Goal: Task Accomplishment & Management: Use online tool/utility

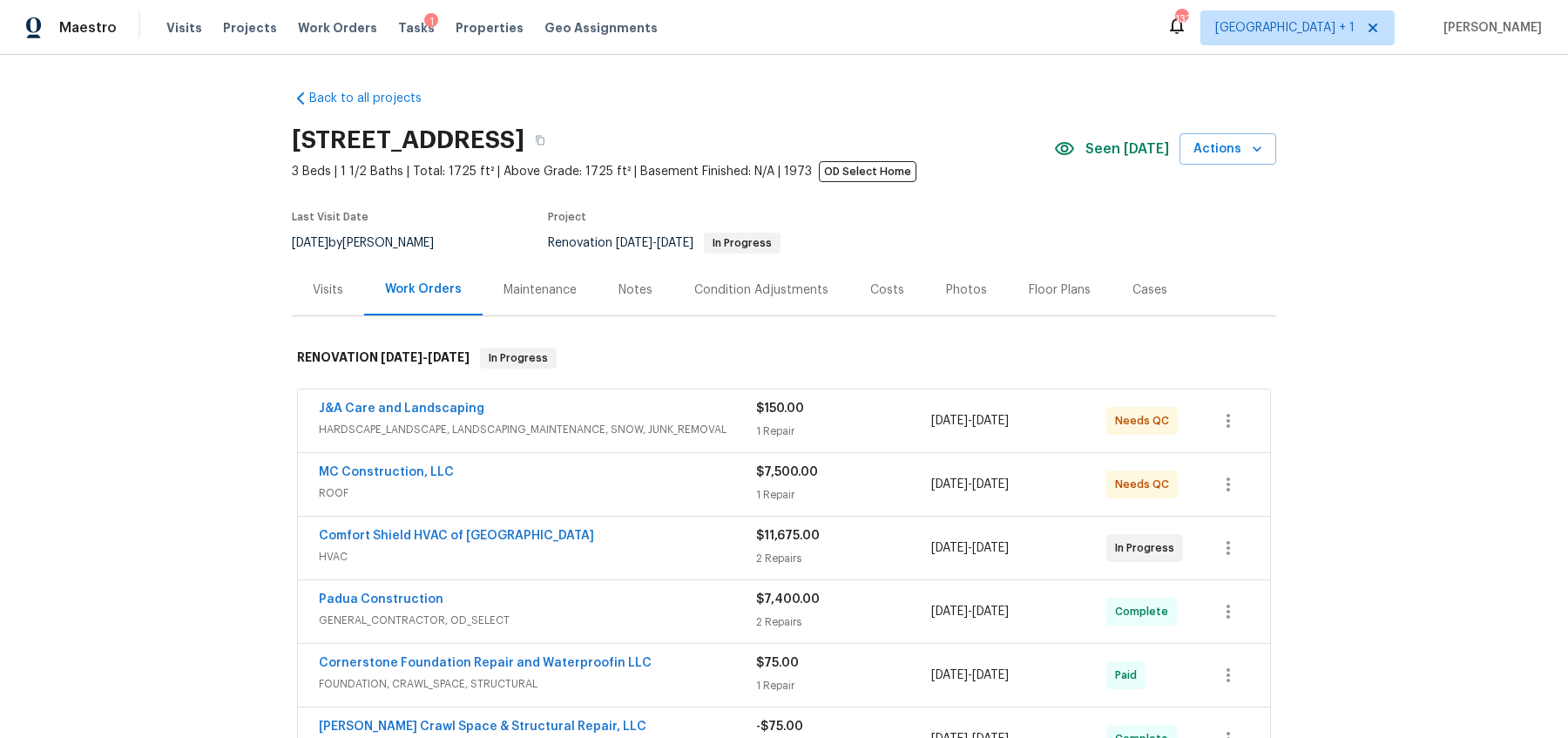
click at [584, 420] on span "HARDSCAPE_LANDSCAPE, LANDSCAPING_MAINTENANCE, SNOW, JUNK_REMOVAL" at bounding box center [537, 429] width 437 height 18
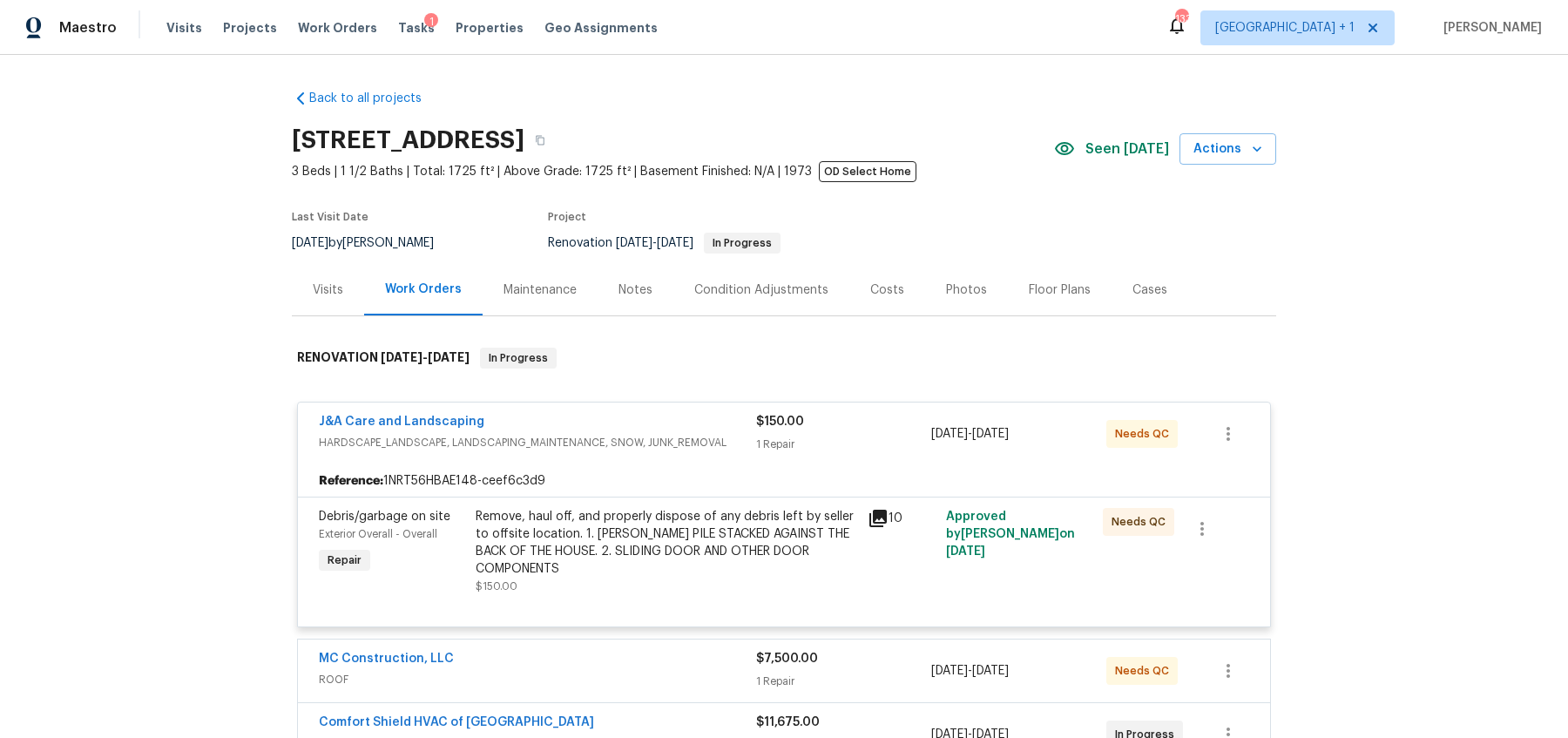
scroll to position [233, 0]
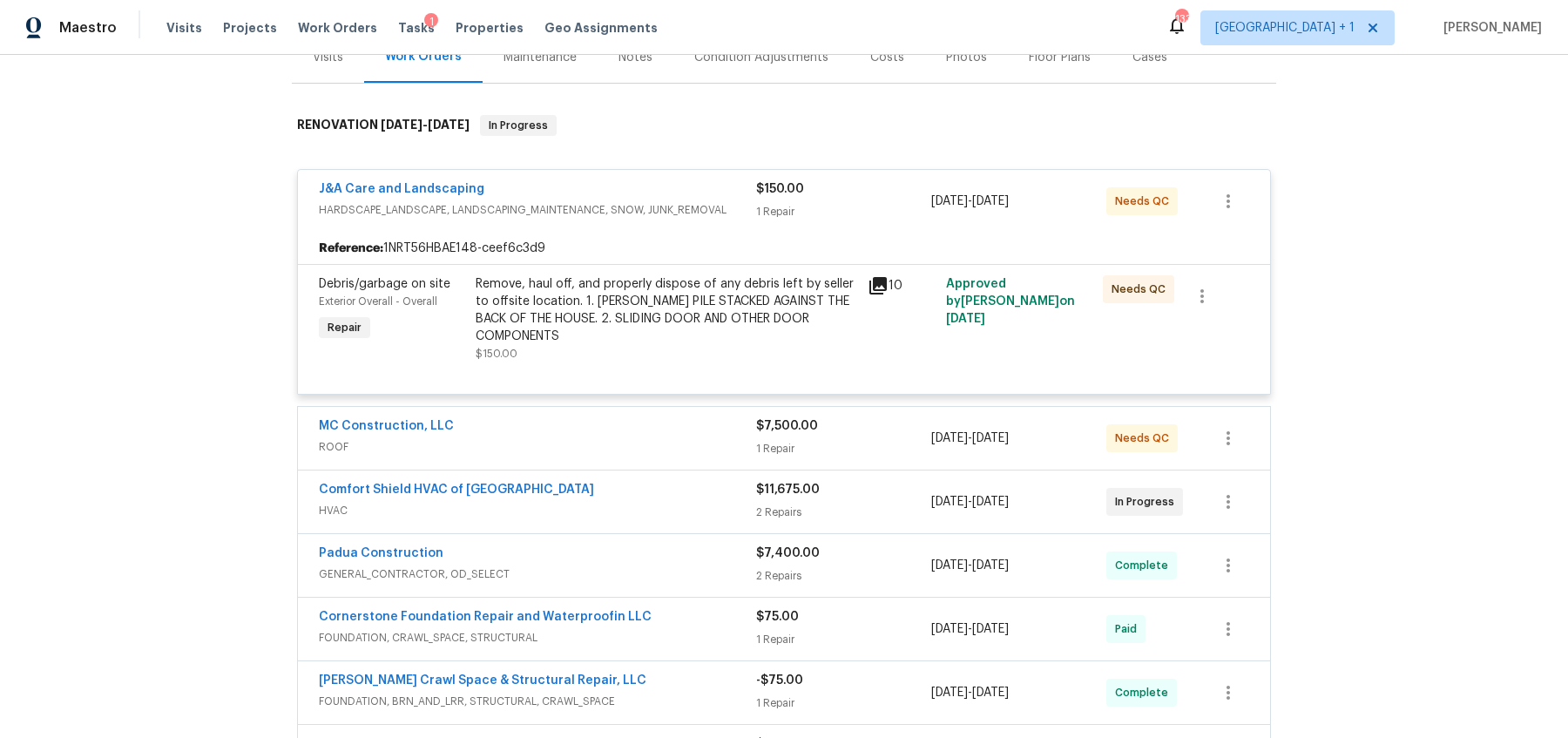
click at [612, 438] on span "ROOF" at bounding box center [537, 447] width 437 height 18
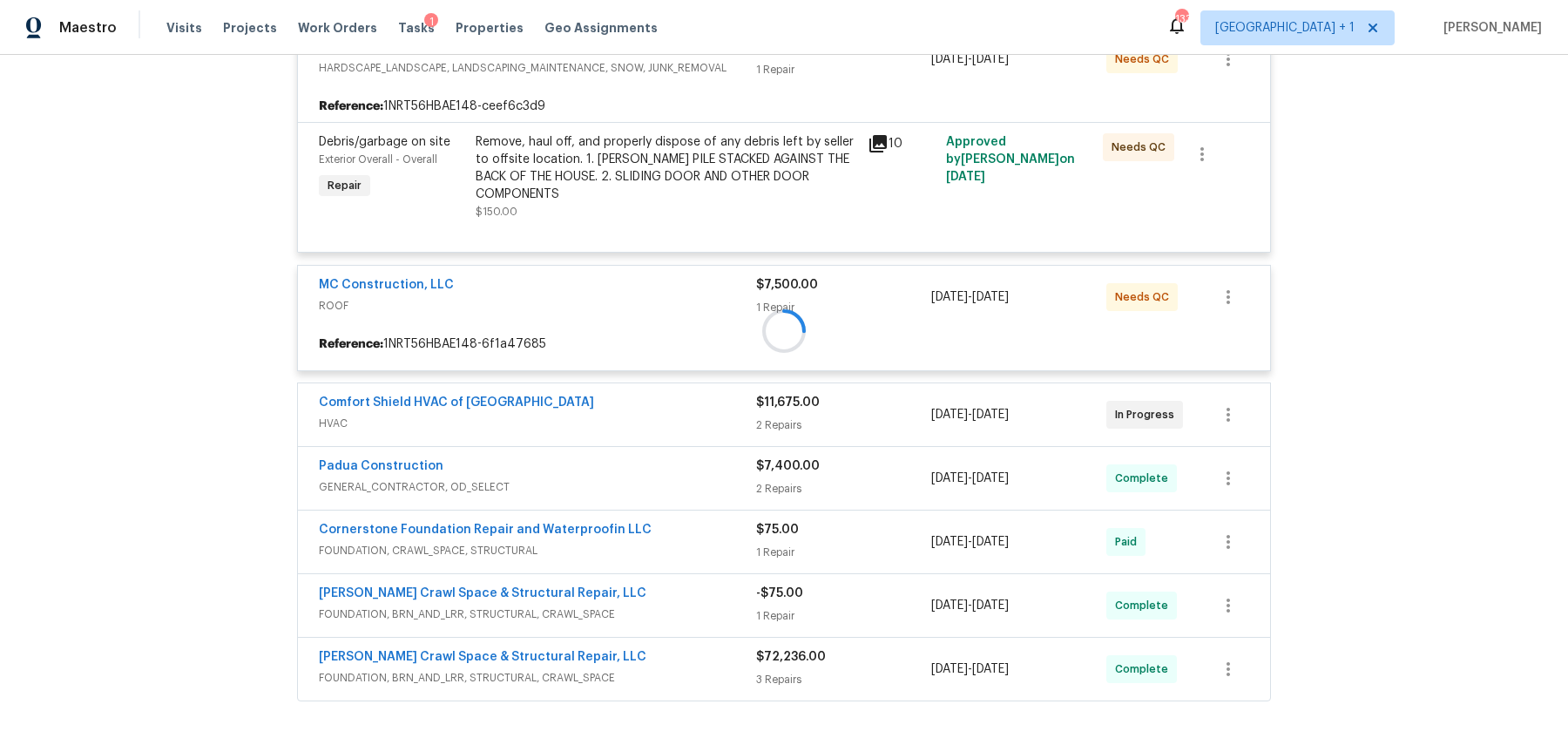
scroll to position [586, 0]
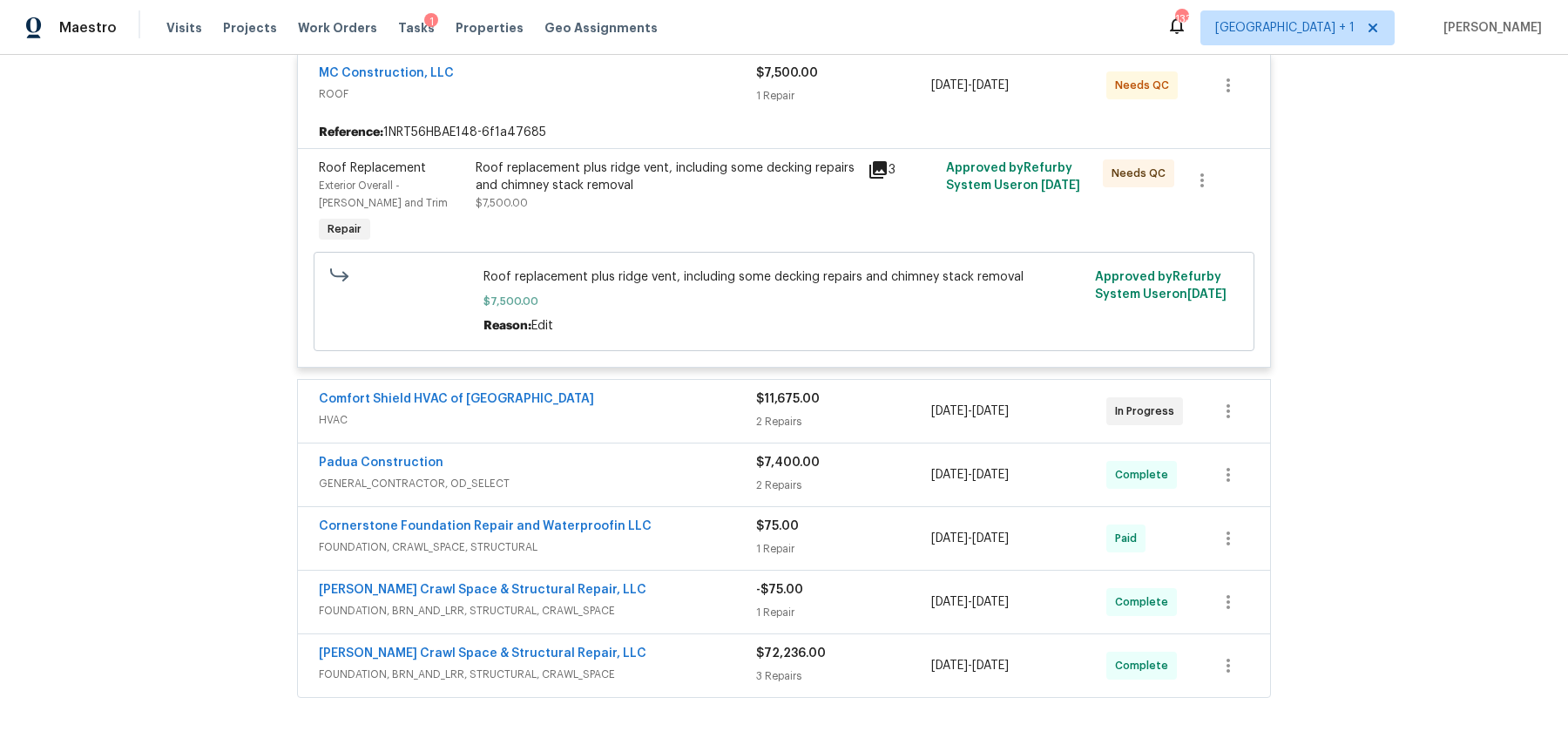
click at [644, 602] on span "FOUNDATION, BRN_AND_LRR, STRUCTURAL, CRAWL_SPACE" at bounding box center [537, 611] width 437 height 18
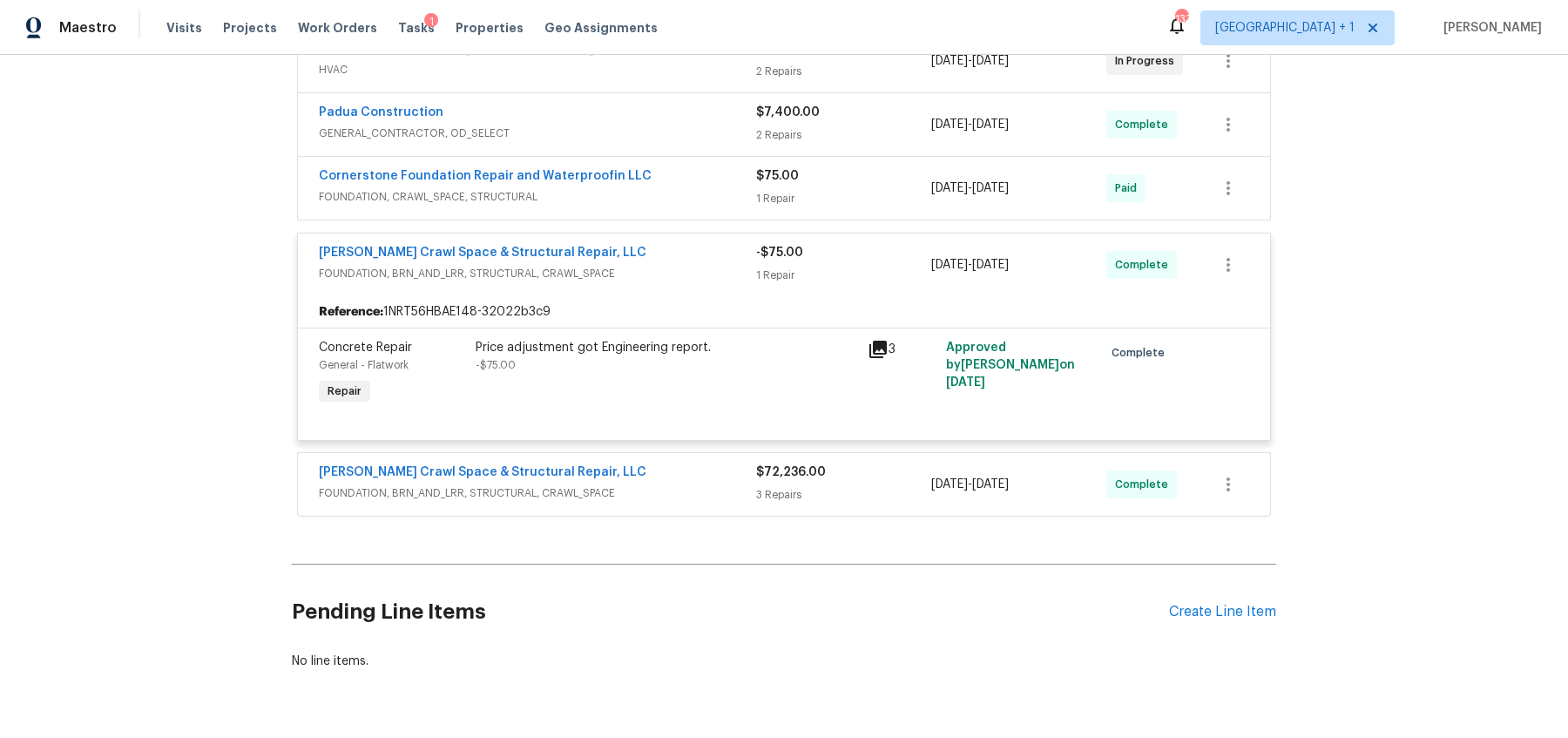
scroll to position [940, 0]
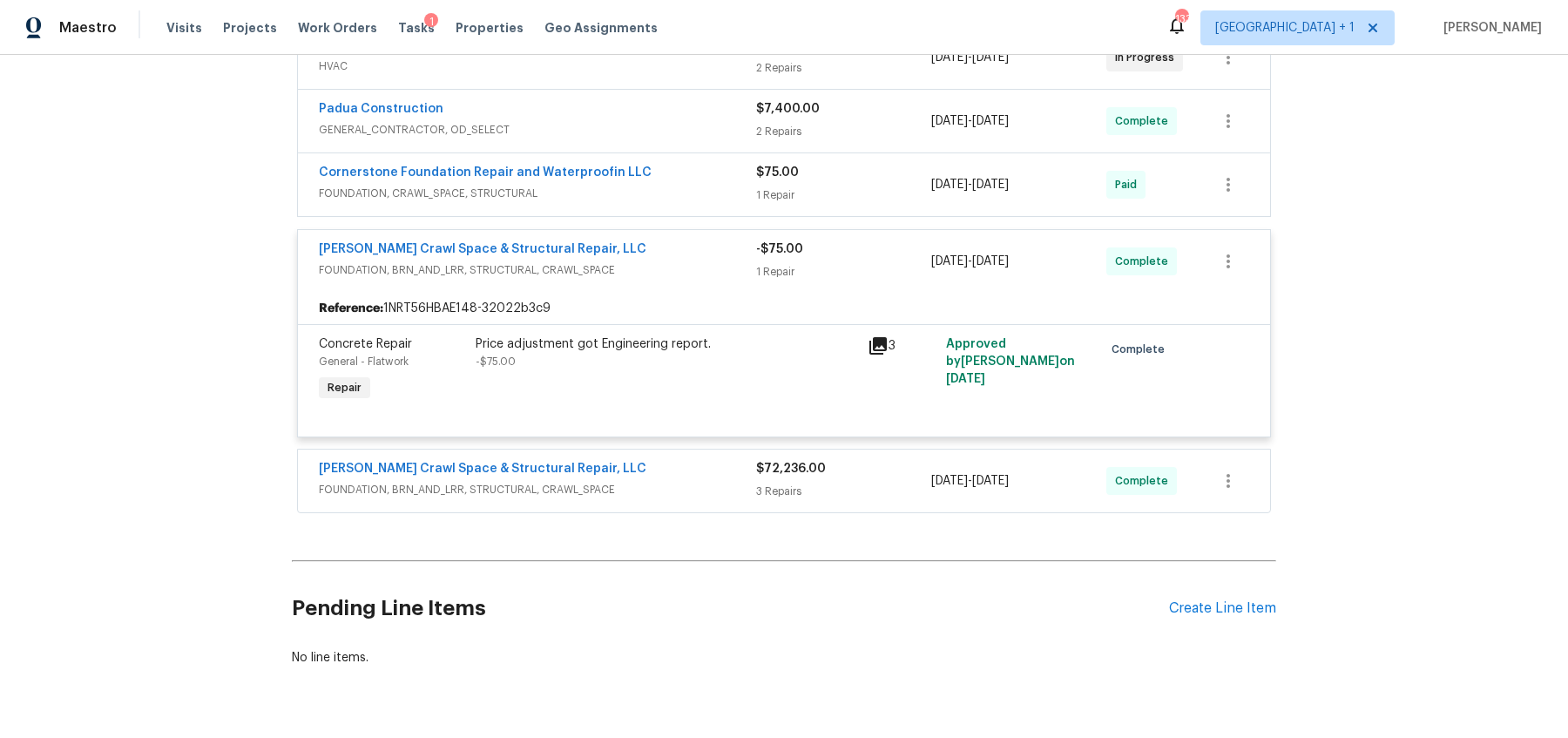
click at [1211, 330] on div at bounding box center [1215, 370] width 78 height 80
click at [1226, 251] on icon "button" at bounding box center [1228, 261] width 21 height 21
click at [1254, 326] on ul "Edit Add Trip Charge View In Trade Partner Portal Delete" at bounding box center [1301, 284] width 189 height 129
click at [1376, 357] on div at bounding box center [784, 369] width 1568 height 738
click at [430, 243] on link "Falcone Crawl Space & Structural Repair, LLC" at bounding box center [482, 249] width 327 height 12
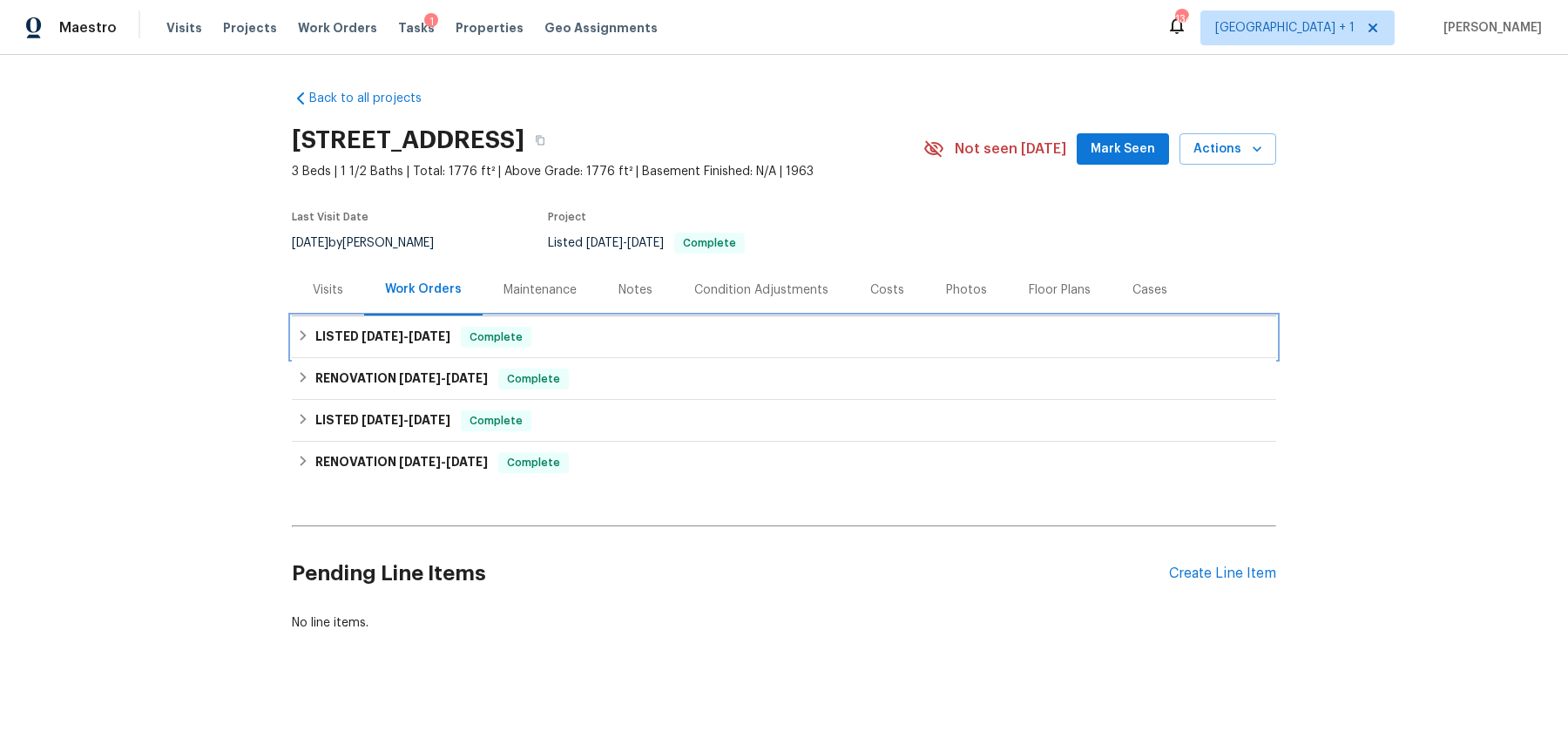
click at [389, 322] on div "LISTED [DATE] - [DATE] Complete" at bounding box center [784, 337] width 984 height 42
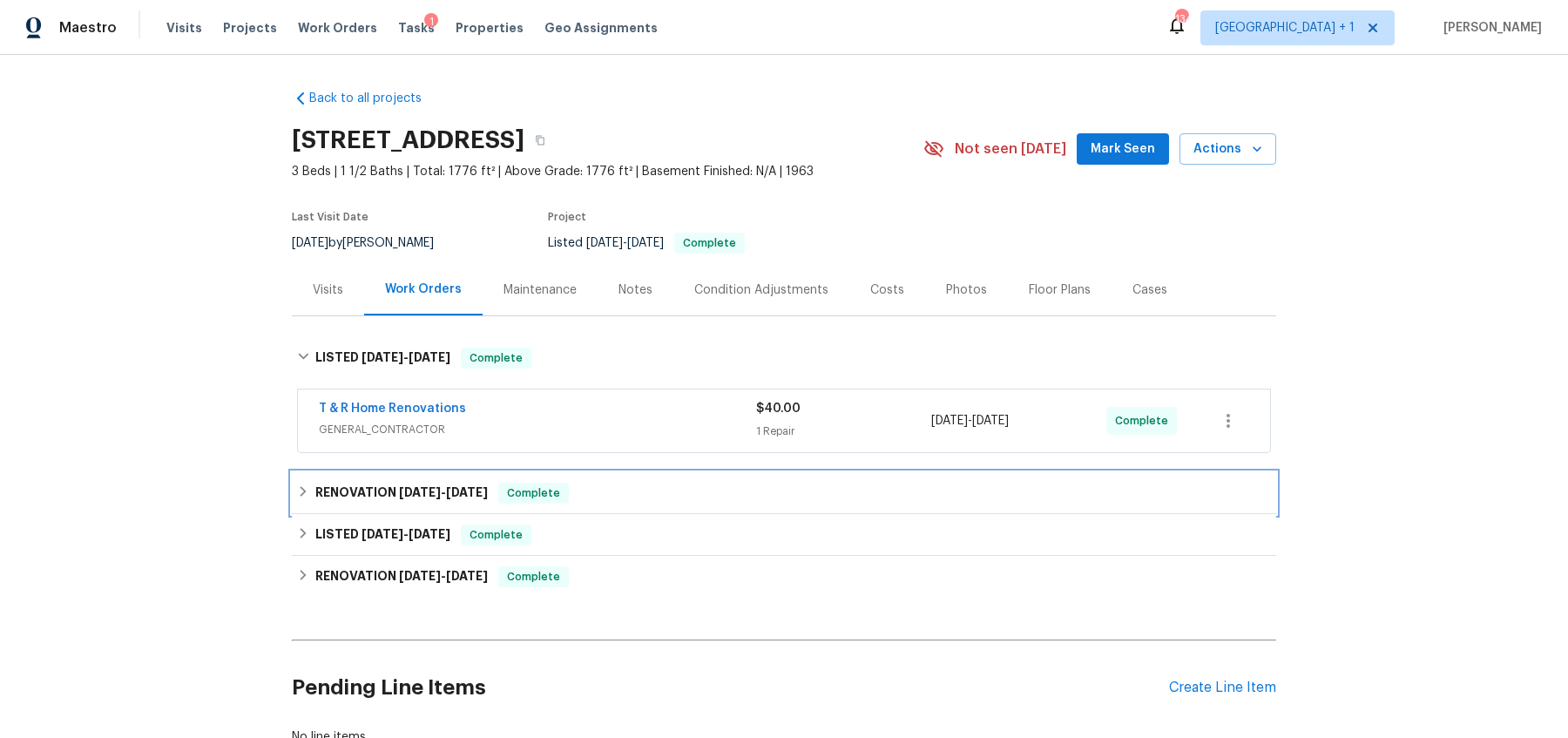
click at [407, 487] on span "[DATE]" at bounding box center [419, 492] width 42 height 12
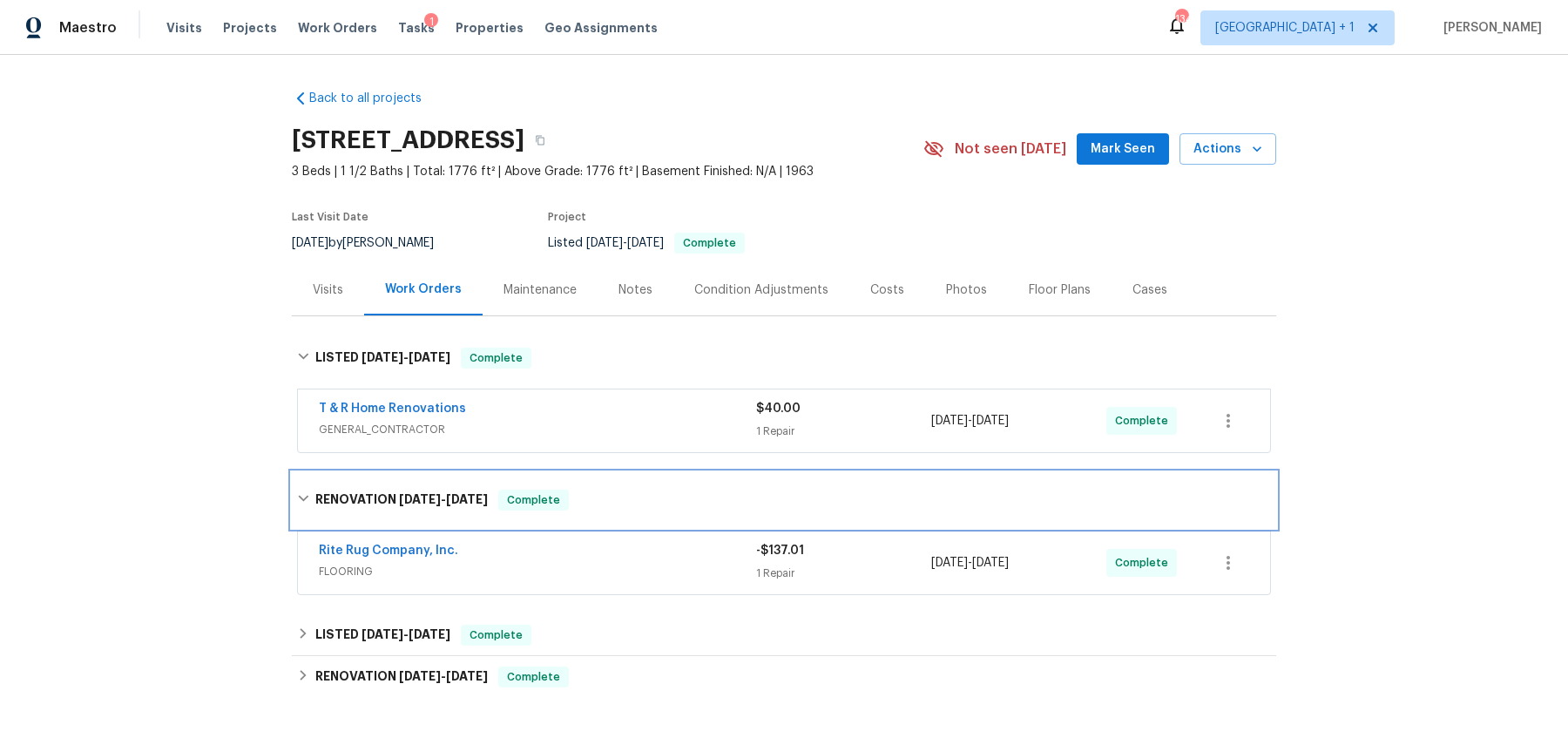
scroll to position [223, 0]
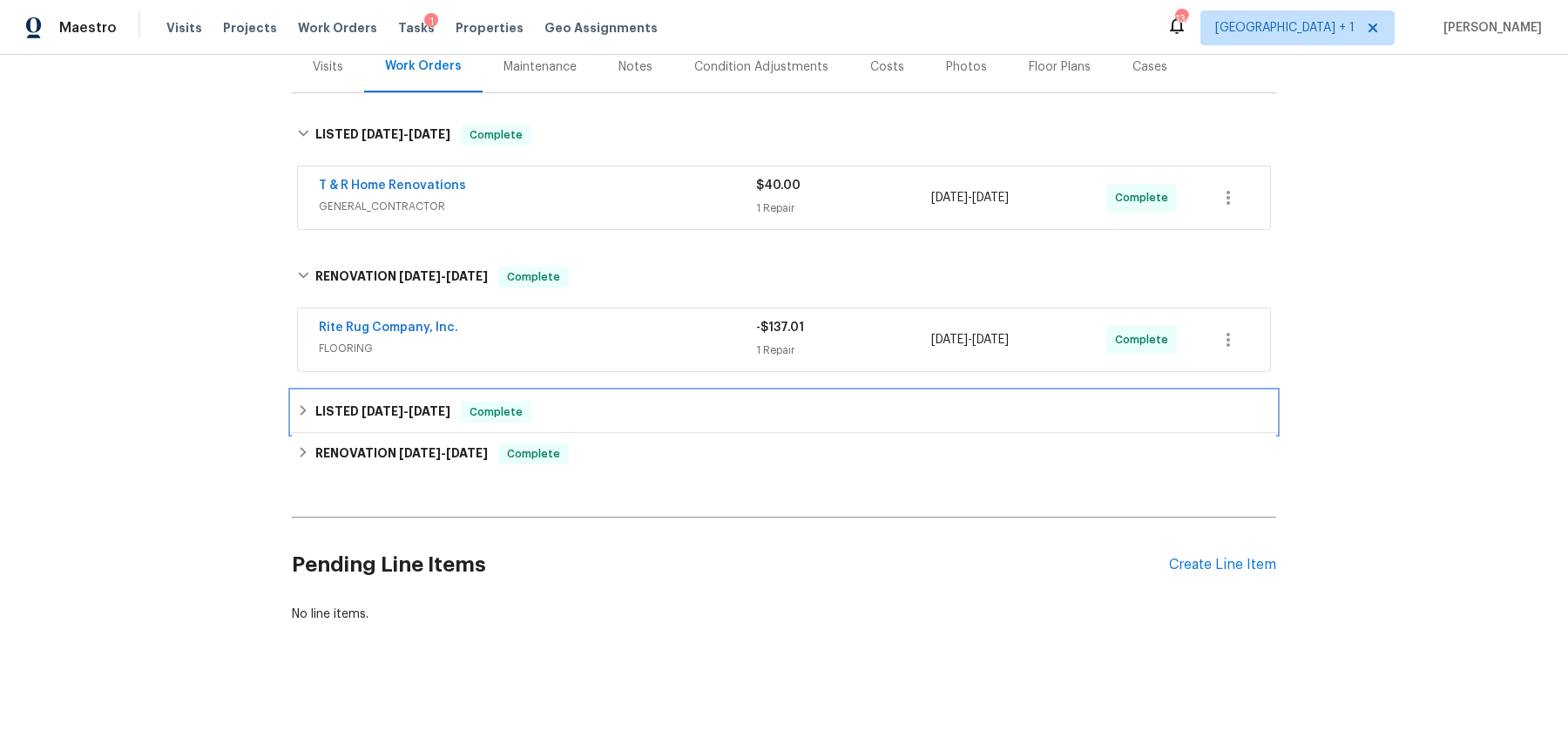
click at [414, 409] on span "[DATE]" at bounding box center [429, 411] width 42 height 12
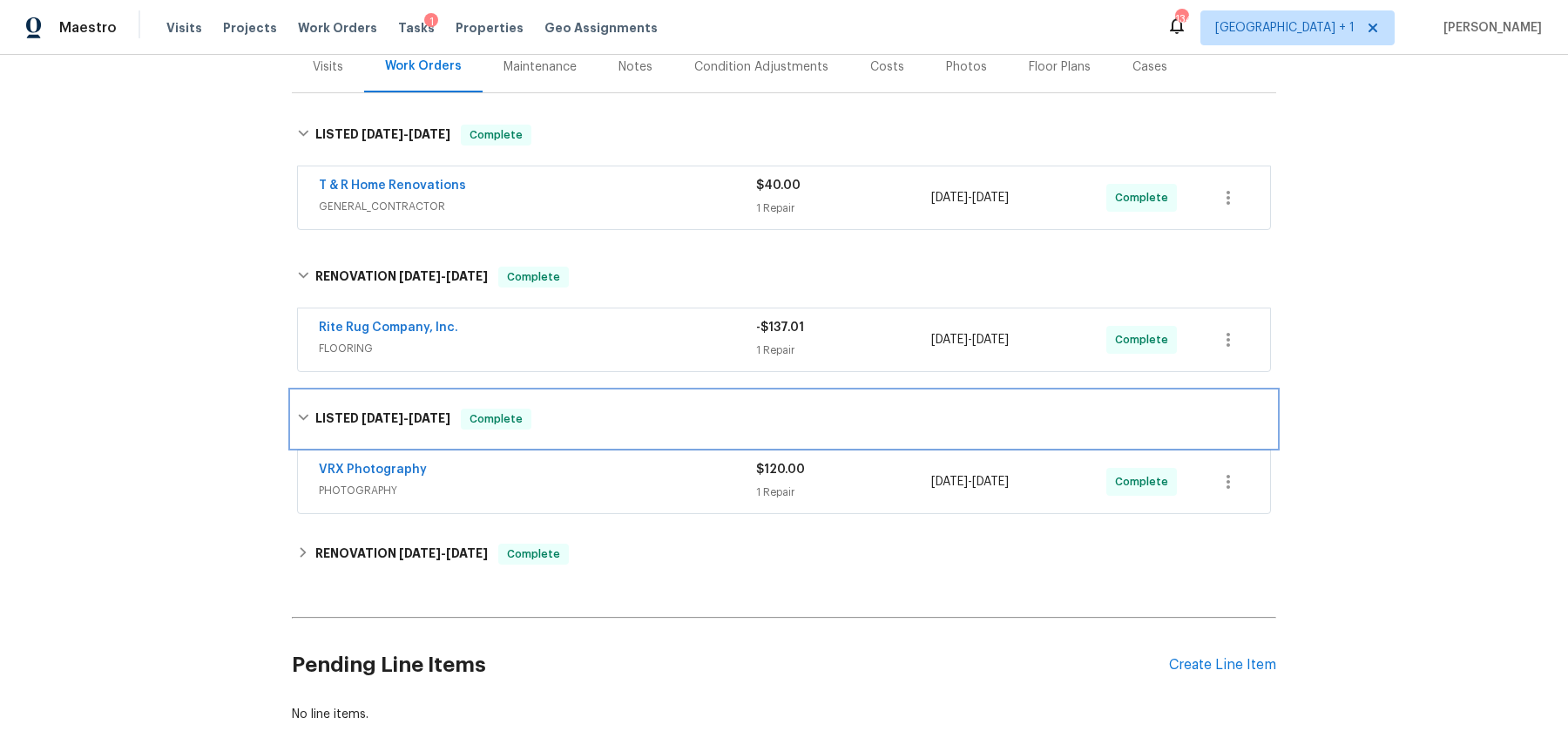
scroll to position [253, 0]
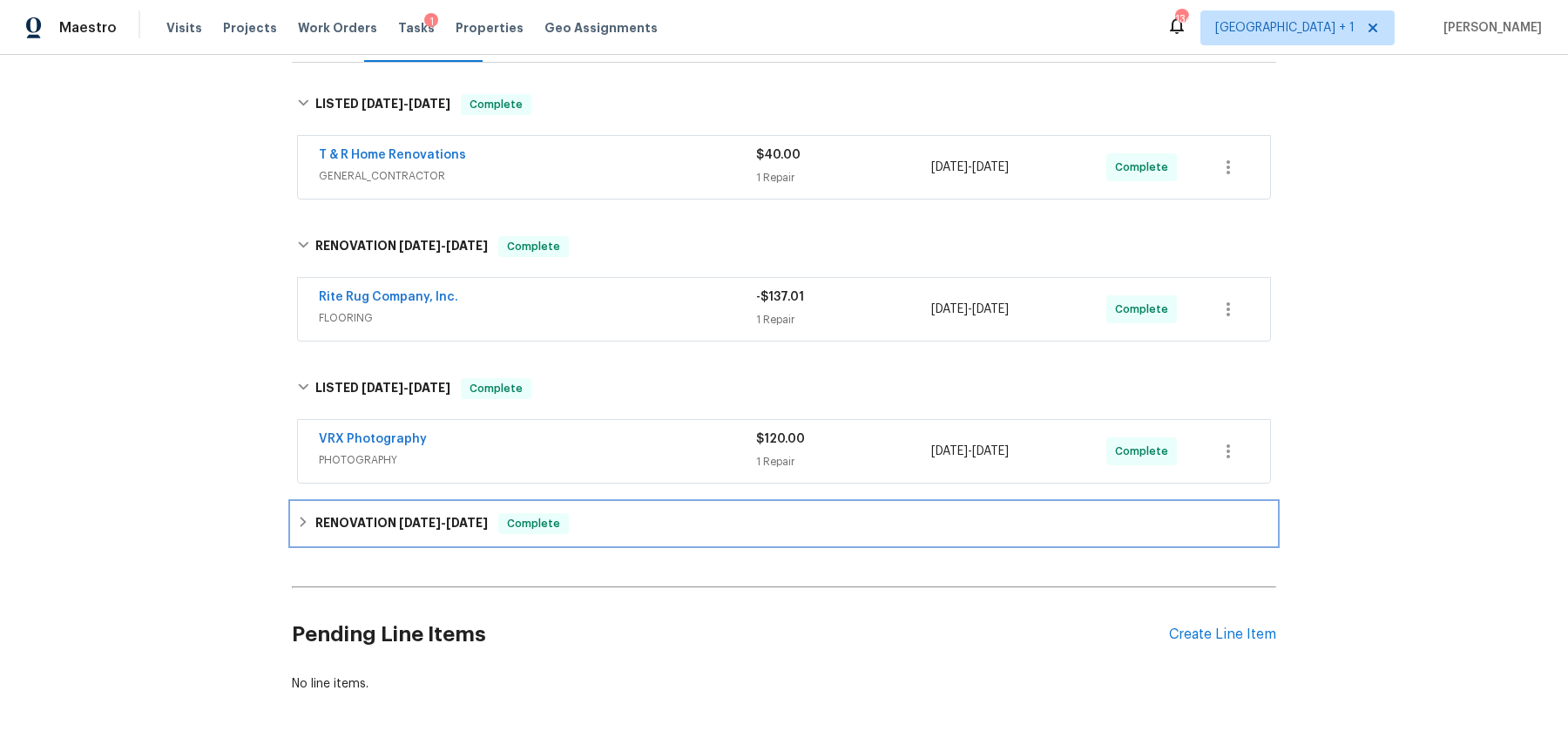
click at [427, 517] on span "[DATE]" at bounding box center [419, 523] width 42 height 12
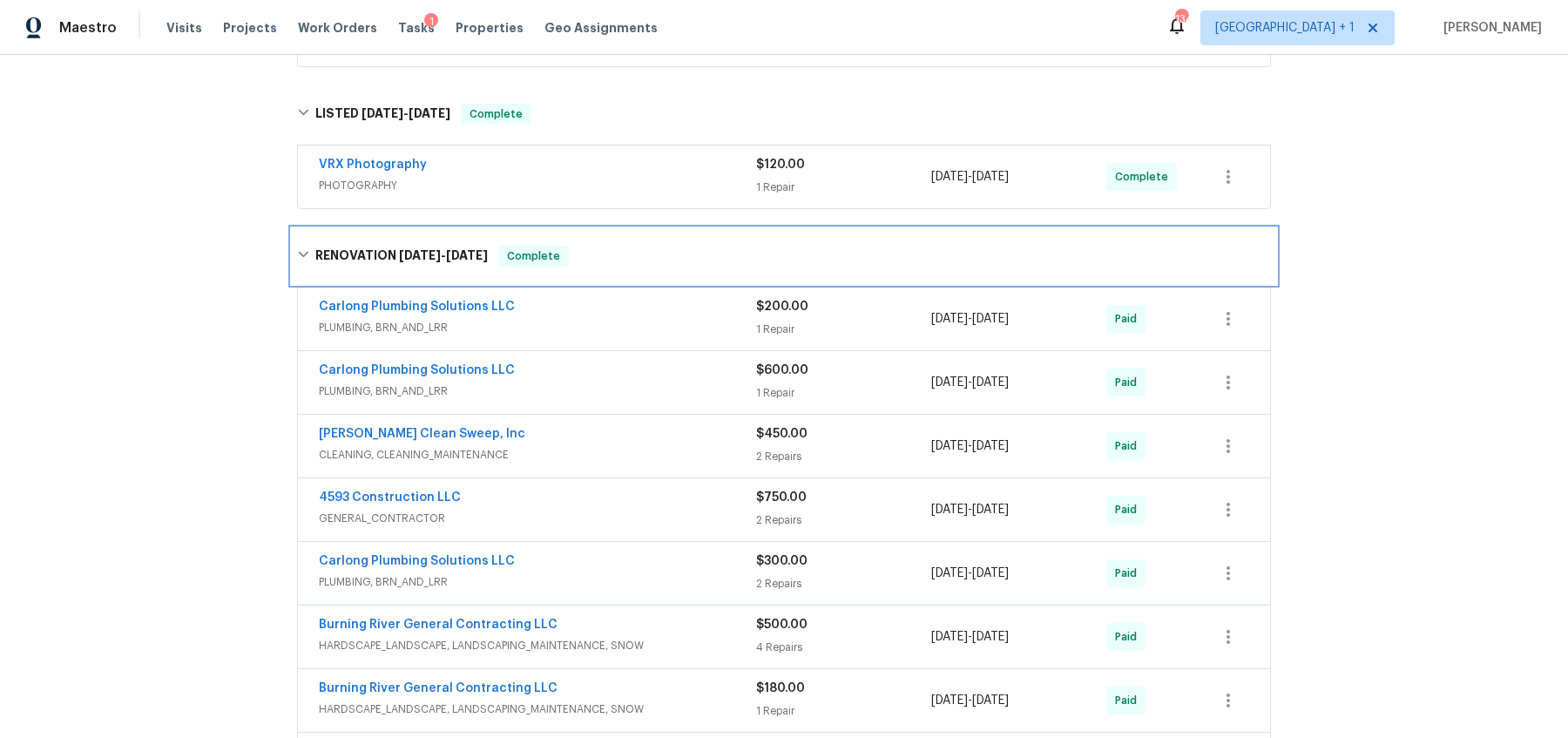
scroll to position [177, 0]
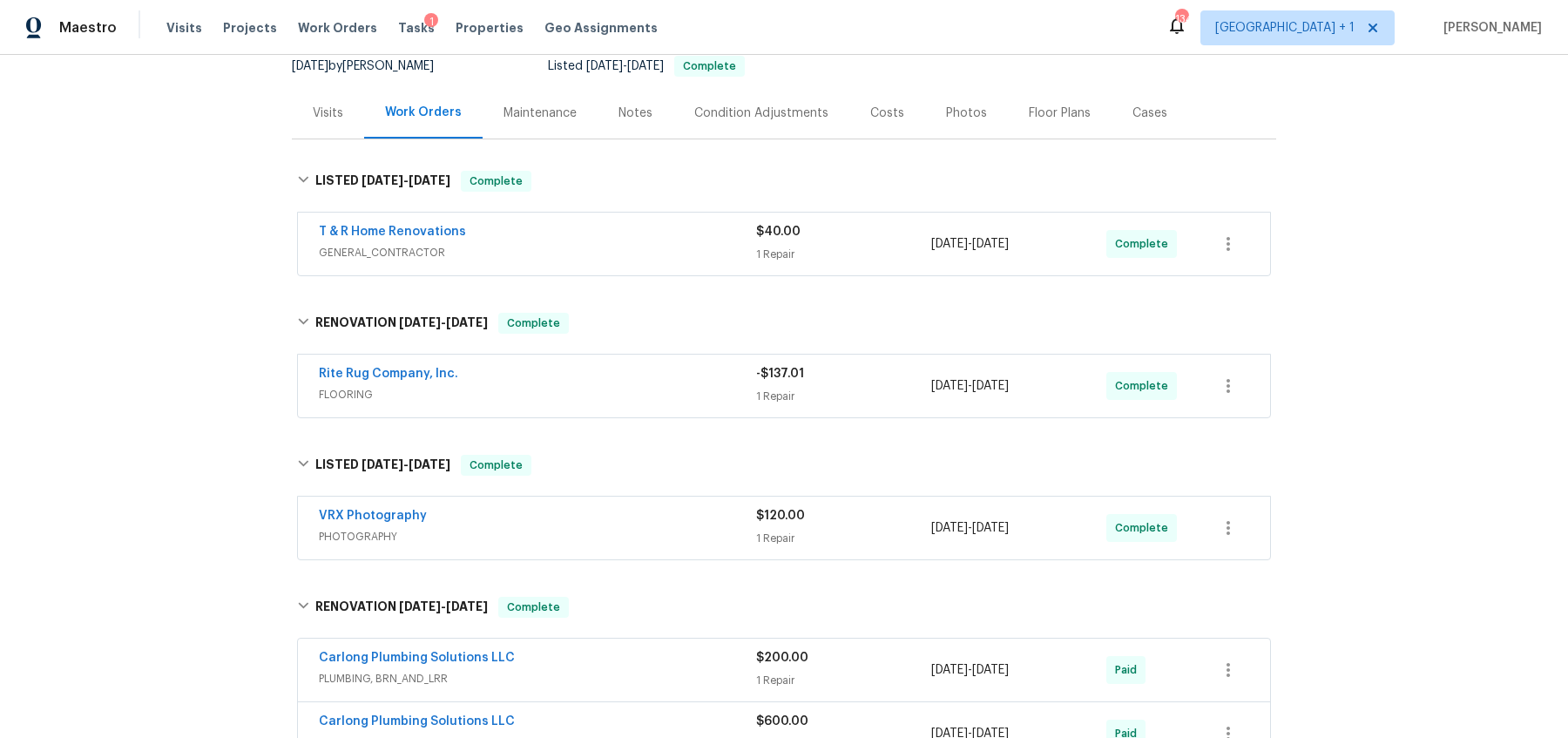
click at [566, 386] on span "FLOORING" at bounding box center [537, 395] width 437 height 18
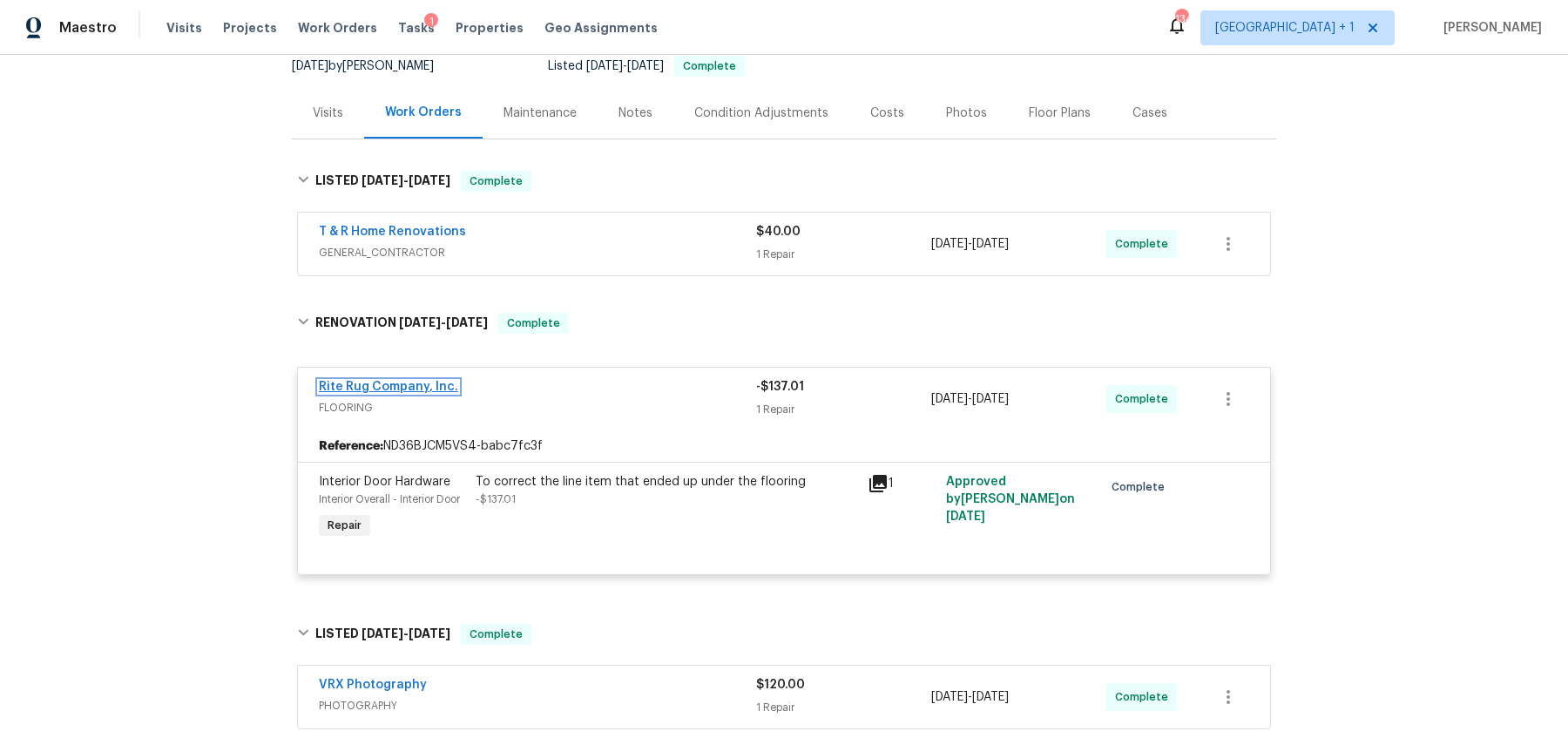
click at [419, 384] on link "Rite Rug Company, Inc." at bounding box center [388, 386] width 140 height 12
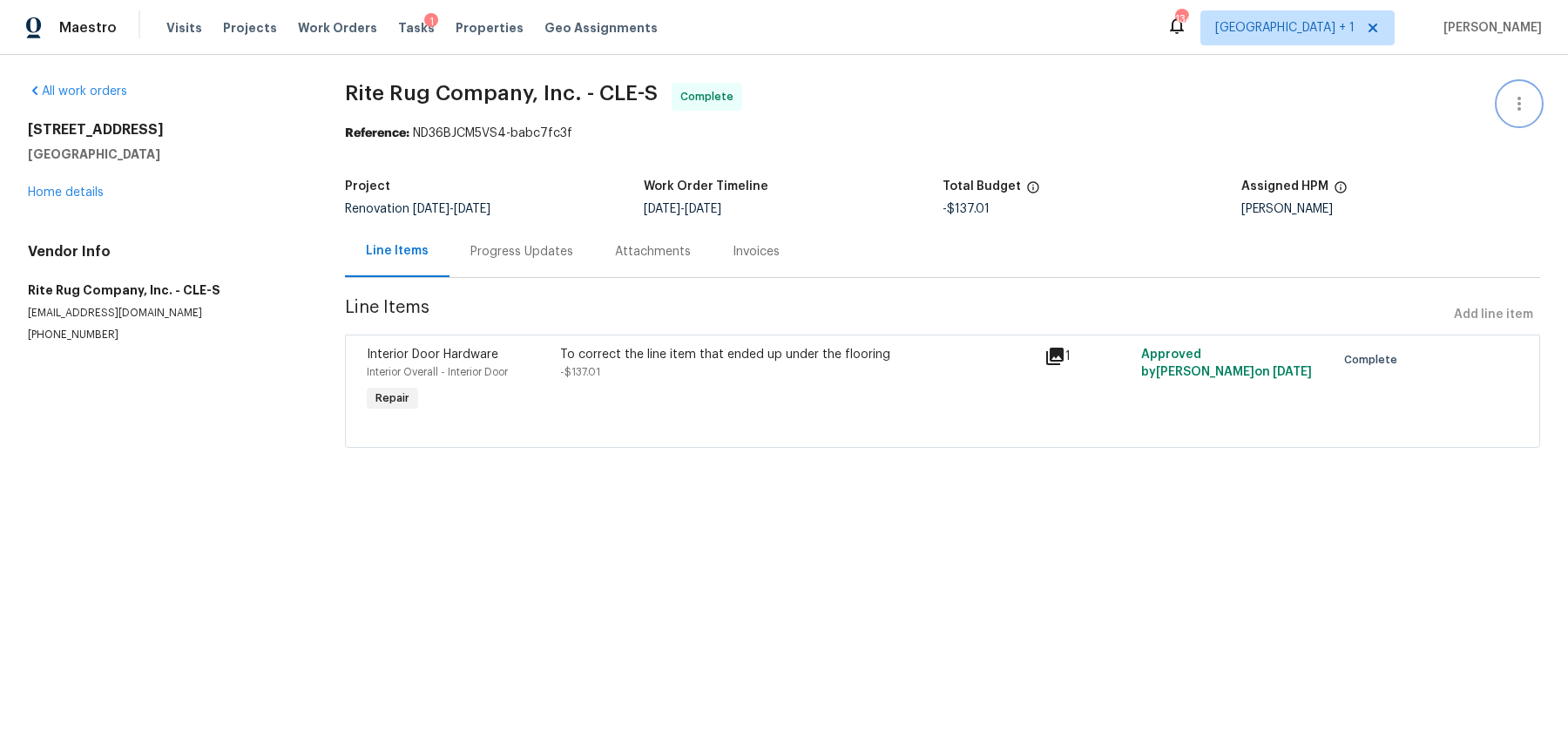
click at [1520, 95] on icon "button" at bounding box center [1519, 103] width 21 height 21
click at [1398, 193] on ul "Edit Add Trip Charge View In Trade Partner Portal Delete" at bounding box center [1462, 147] width 189 height 129
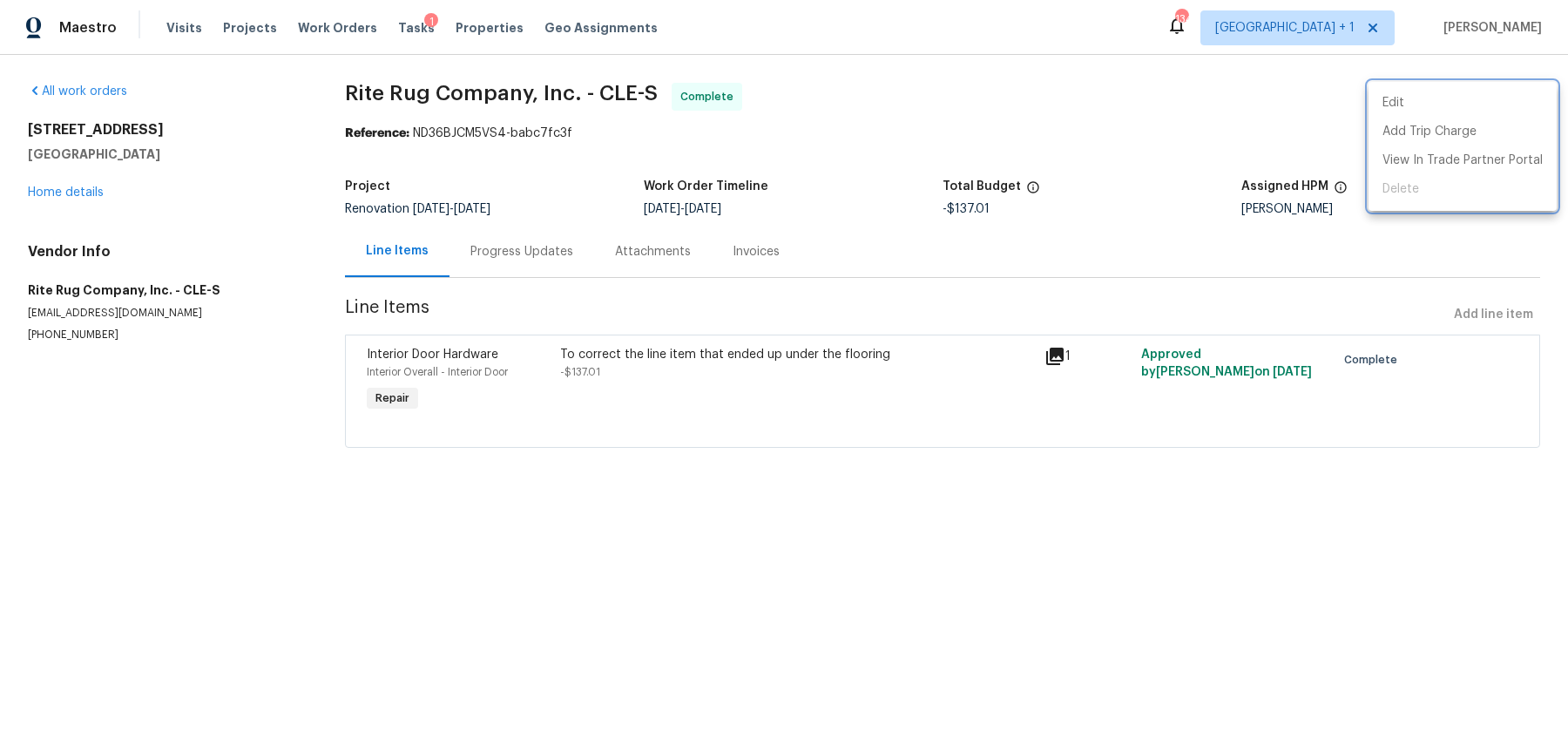
click at [1158, 135] on div at bounding box center [784, 369] width 1568 height 738
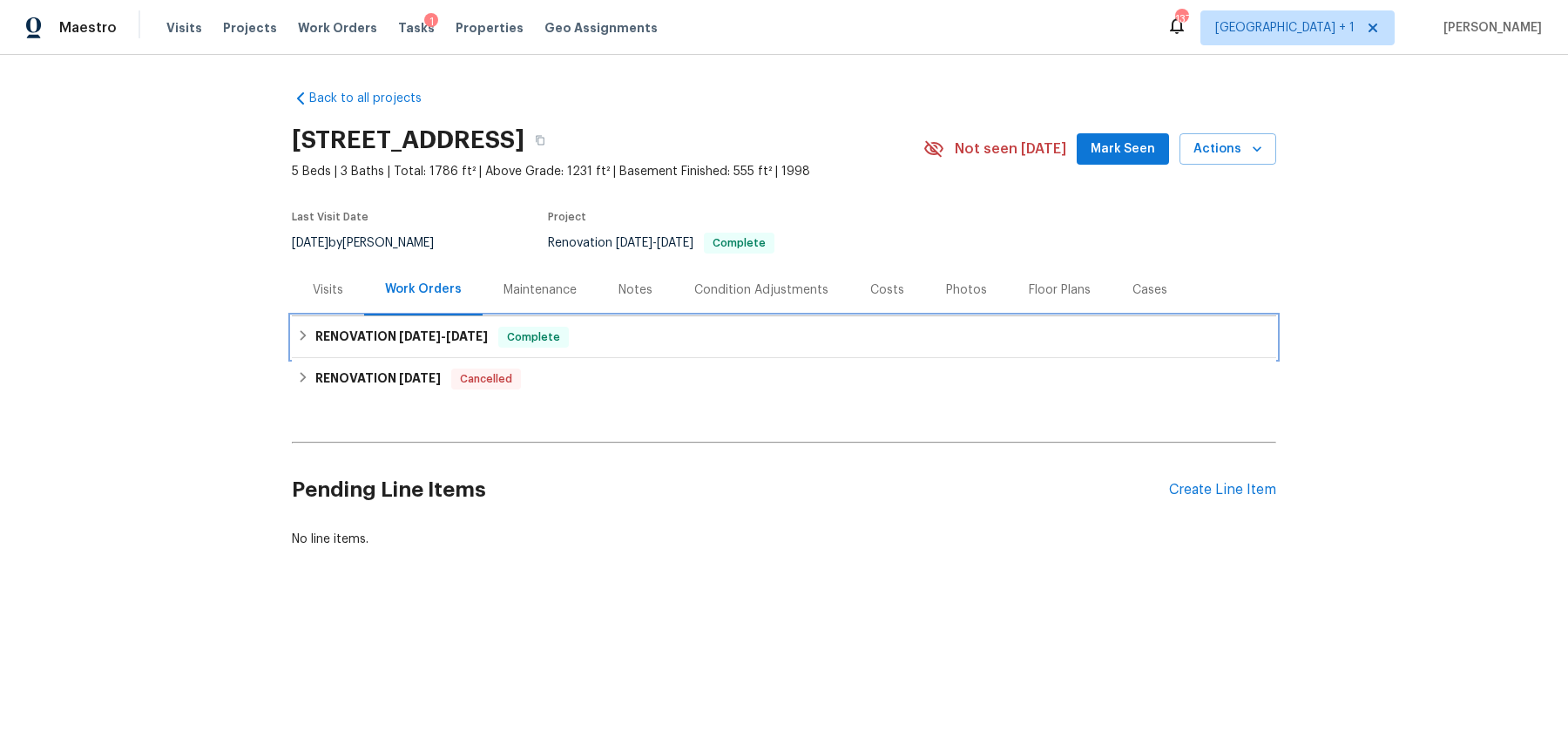
click at [438, 336] on span "7/21/25" at bounding box center [419, 336] width 42 height 12
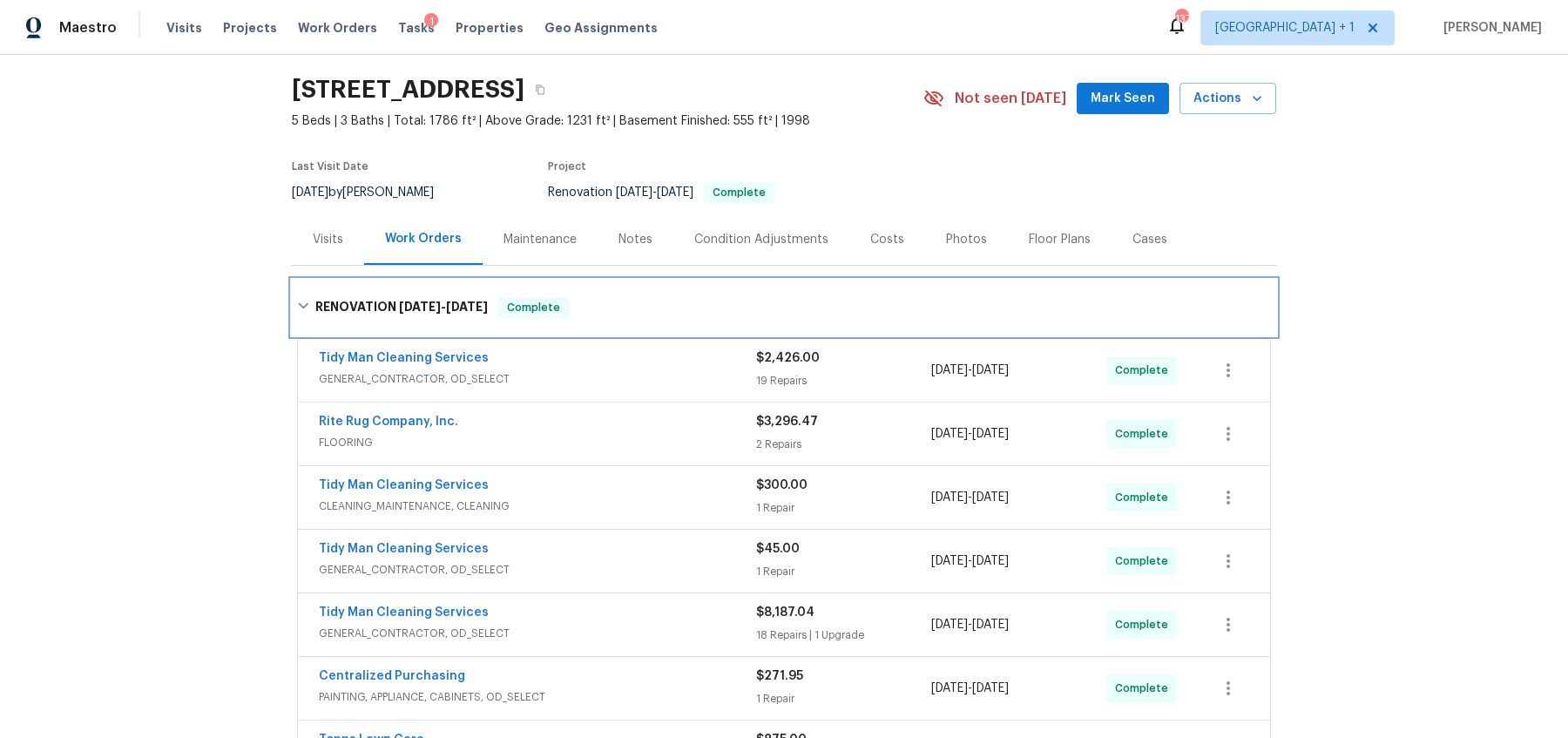
scroll to position [23, 0]
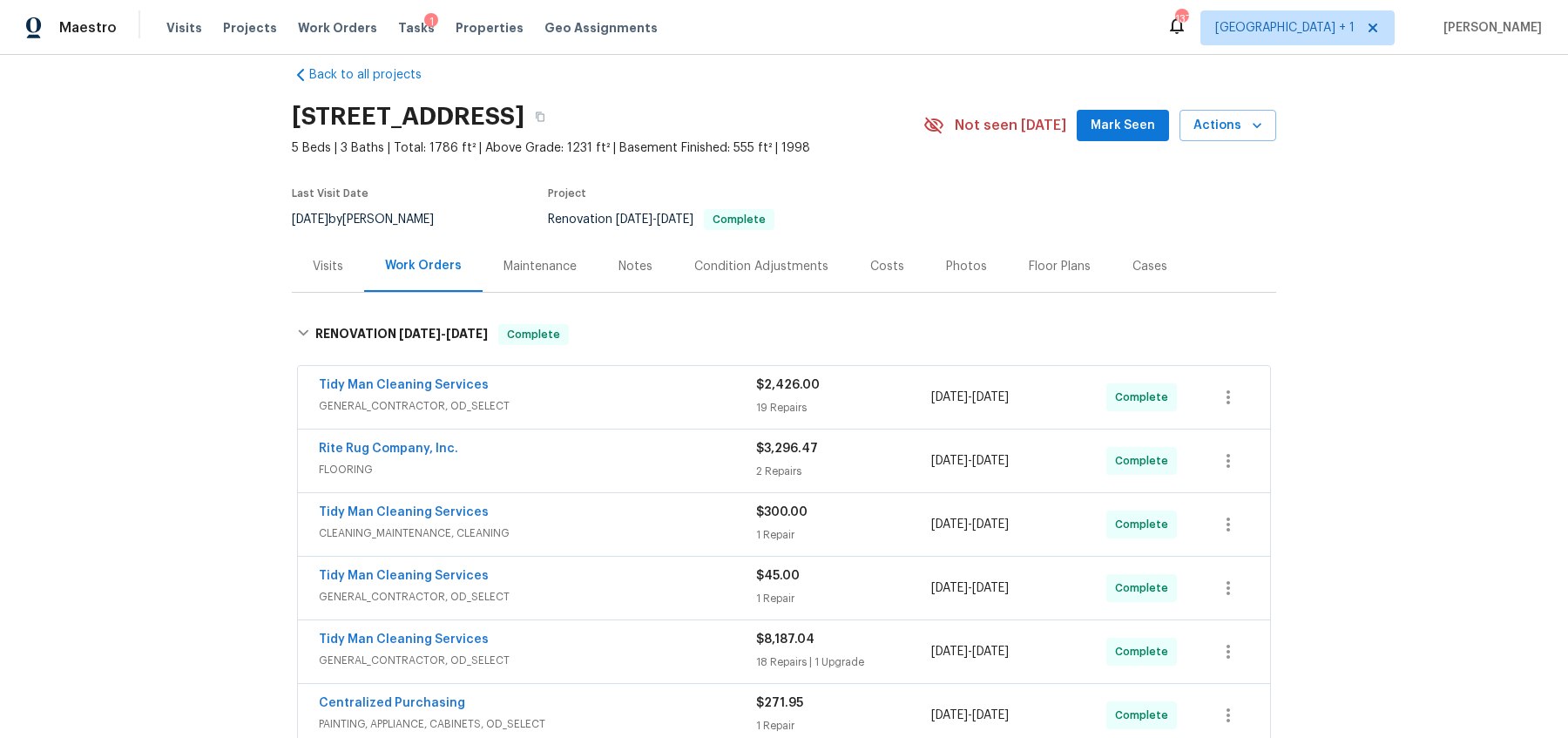
click at [1123, 194] on section "179 Cherry Grove Dr, West Columbia, SC 29170 5 Beds | 3 Baths | Total: 1786 ft²…" at bounding box center [784, 167] width 984 height 147
